Goal: Task Accomplishment & Management: Complete application form

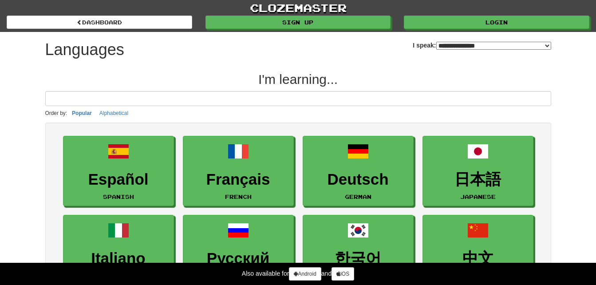
select select "*******"
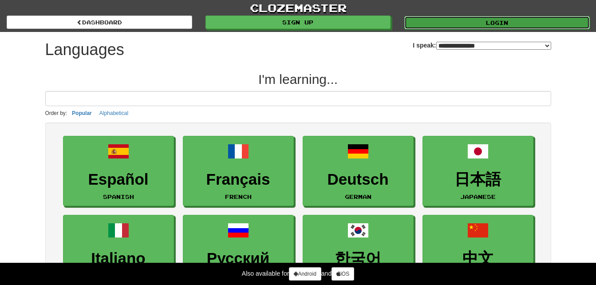
click at [507, 20] on link "Login" at bounding box center [496, 22] width 185 height 13
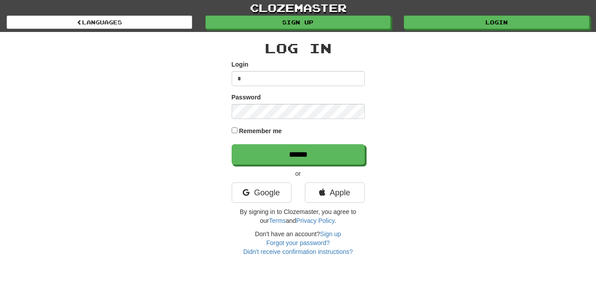
type input "**********"
click at [232, 144] on input "******" at bounding box center [298, 154] width 133 height 20
